Goal: Task Accomplishment & Management: Manage account settings

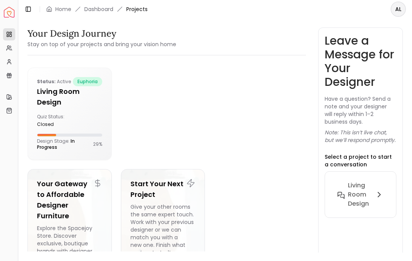
click at [363, 198] on h6 "Living Room design" at bounding box center [360, 194] width 24 height 27
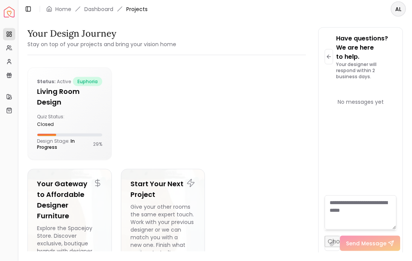
scroll to position [25, 0]
click at [329, 54] on icon at bounding box center [329, 57] width 6 height 6
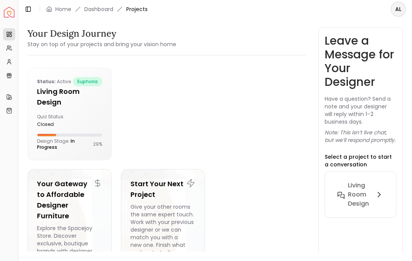
click at [382, 190] on icon at bounding box center [379, 194] width 9 height 9
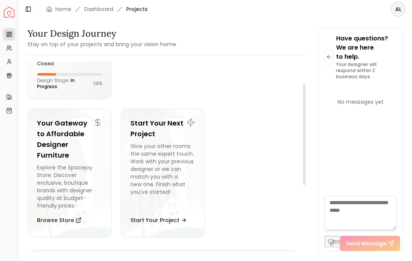
scroll to position [45, 0]
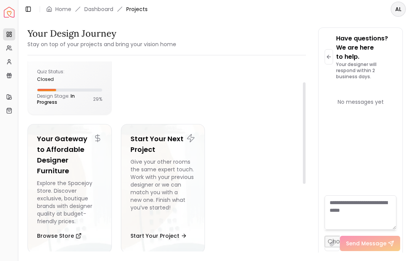
click at [79, 93] on p "Design Stage: In Progress" at bounding box center [65, 99] width 56 height 12
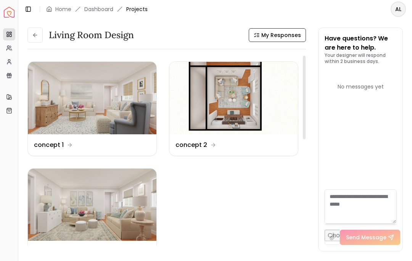
click at [118, 125] on img at bounding box center [92, 98] width 129 height 73
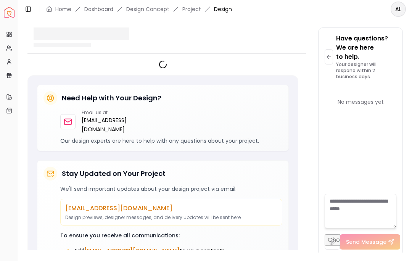
scroll to position [25, 0]
click at [371, 216] on textarea at bounding box center [361, 211] width 72 height 34
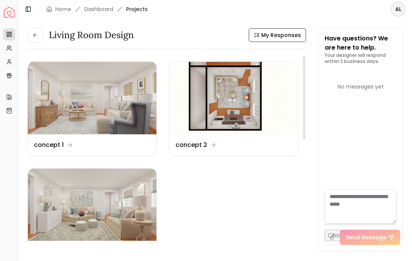
click at [283, 36] on span "My Responses" at bounding box center [282, 35] width 40 height 8
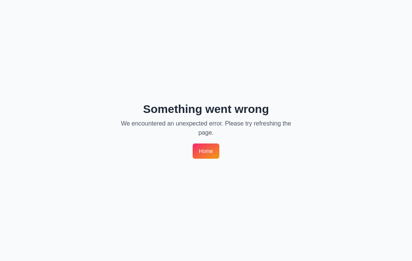
click at [213, 156] on link "Home" at bounding box center [206, 151] width 26 height 15
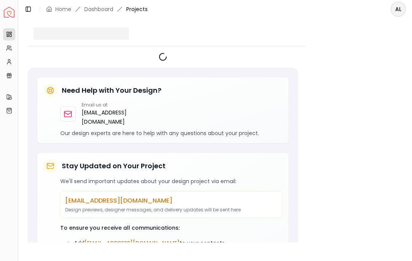
click at [6, 49] on icon at bounding box center [9, 48] width 6 height 6
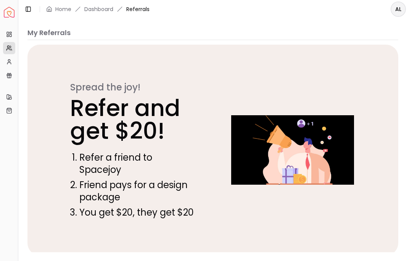
click at [105, 8] on link "Dashboard" at bounding box center [98, 9] width 29 height 8
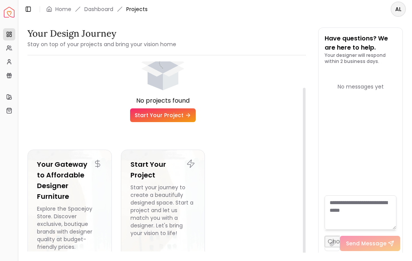
scroll to position [10, 0]
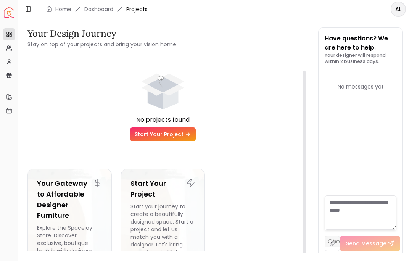
click at [11, 65] on link "My Profile" at bounding box center [9, 62] width 12 height 12
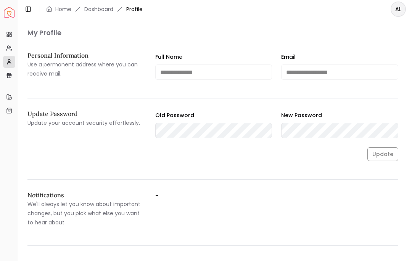
click at [18, 50] on button "Toggle Sidebar" at bounding box center [18, 130] width 6 height 261
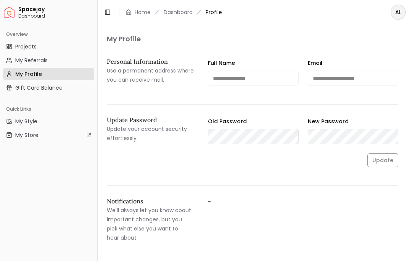
click at [34, 48] on span "Projects" at bounding box center [25, 47] width 21 height 8
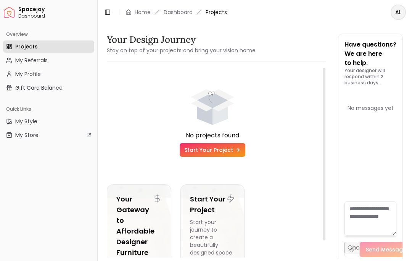
click at [30, 6] on span "Spacejoy" at bounding box center [56, 9] width 76 height 7
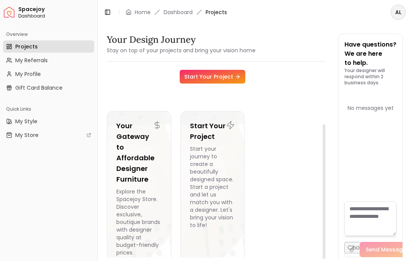
scroll to position [73, 0]
